Goal: Navigation & Orientation: Find specific page/section

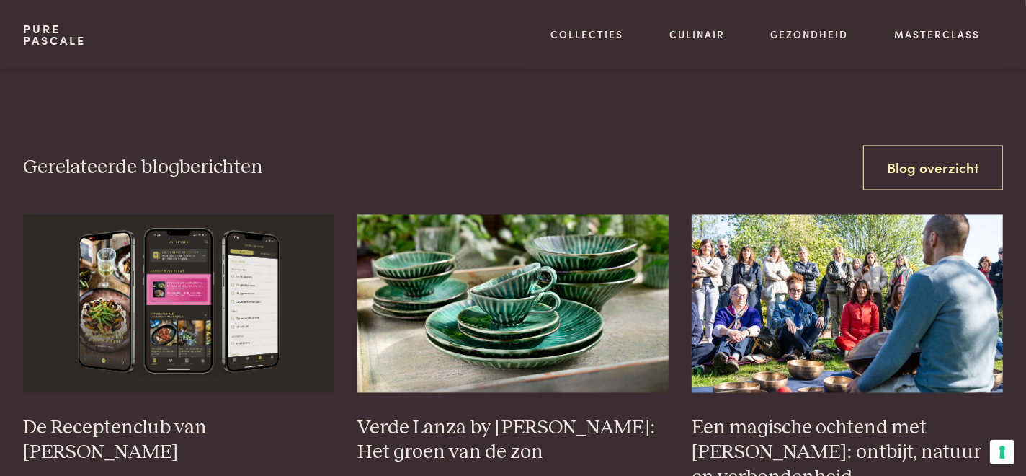
scroll to position [1946, 0]
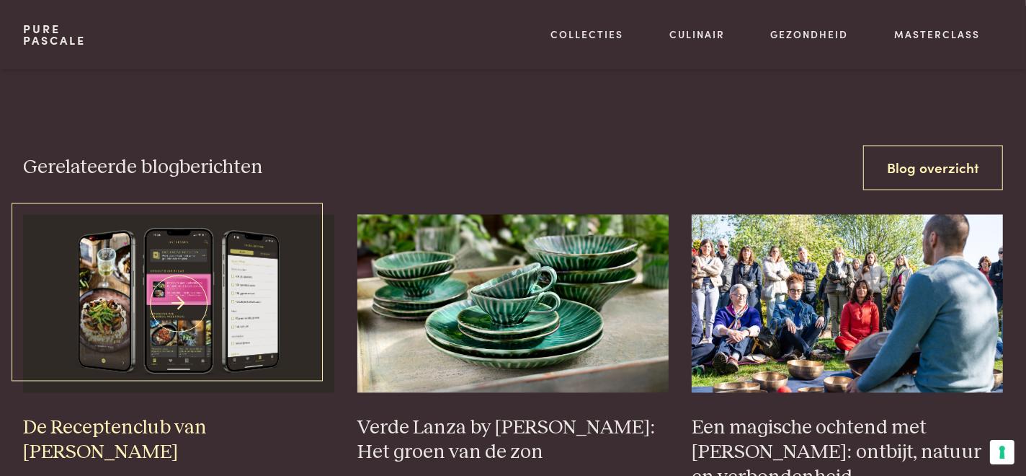
click at [195, 285] on img at bounding box center [178, 304] width 311 height 178
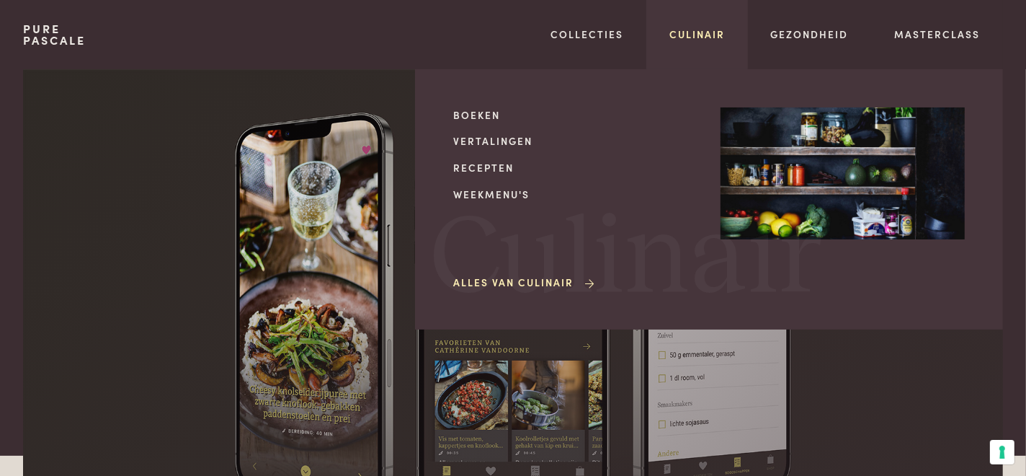
click at [706, 38] on link "Culinair" at bounding box center [696, 34] width 55 height 15
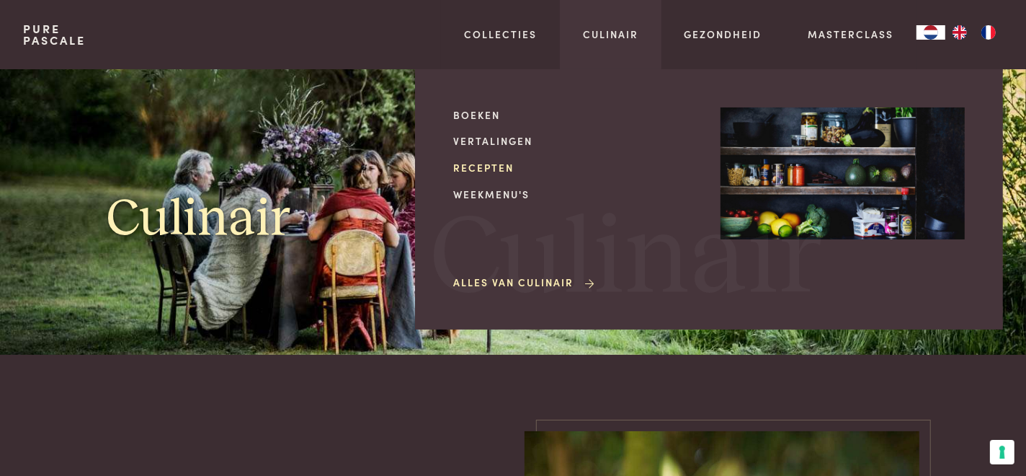
click at [509, 166] on link "Recepten" at bounding box center [575, 167] width 244 height 15
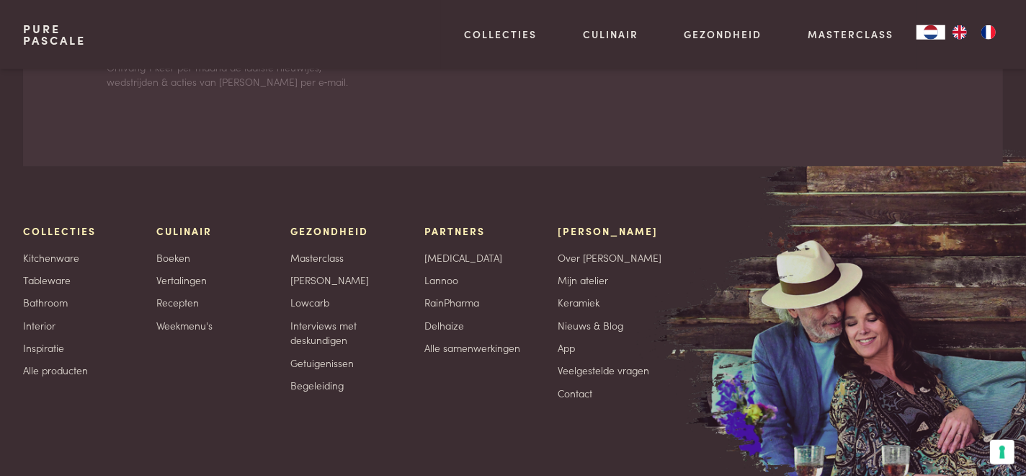
scroll to position [6615, 0]
